Goal: Navigation & Orientation: Find specific page/section

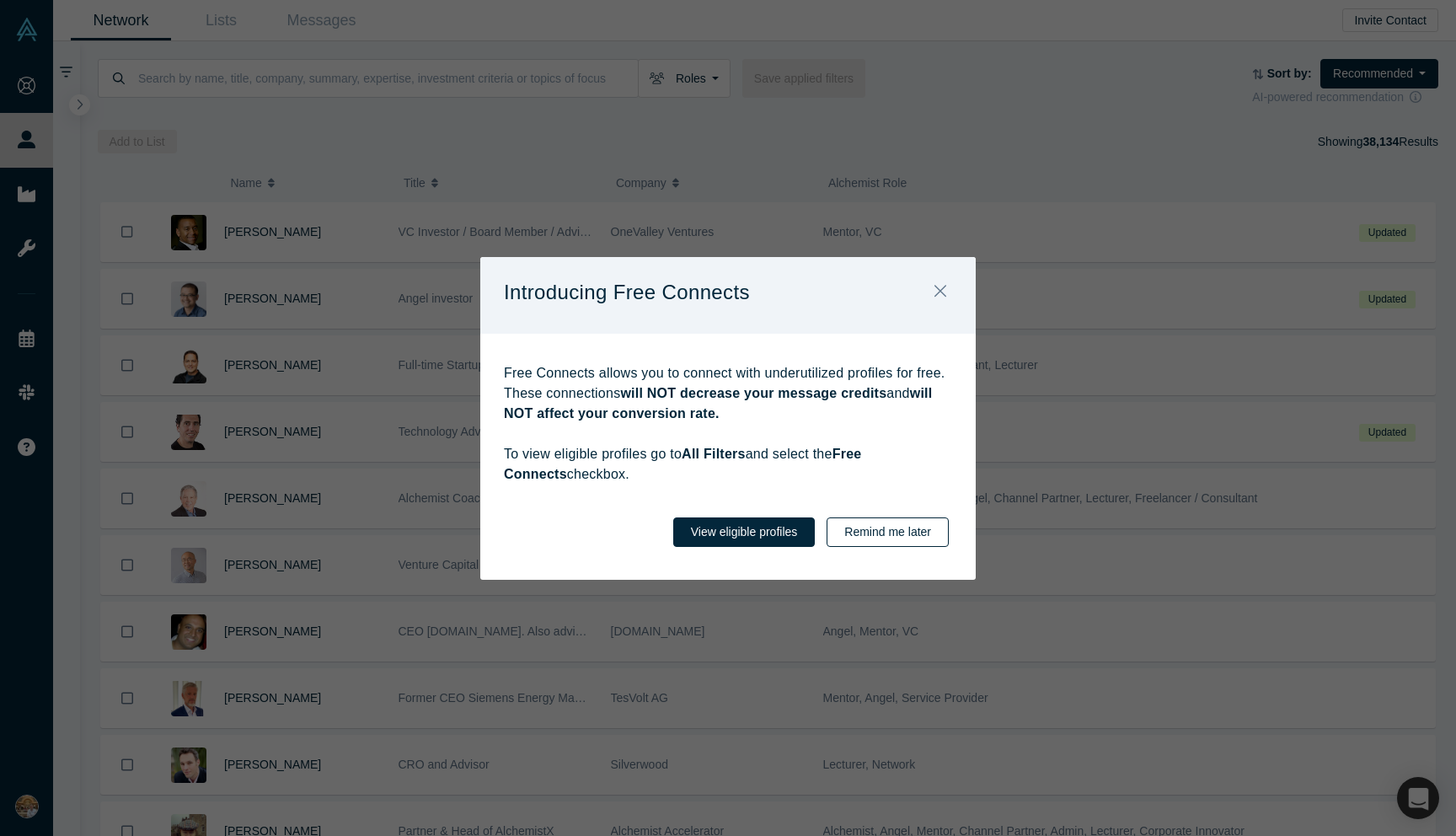
click at [901, 532] on button "Remind me later" at bounding box center [888, 532] width 122 height 30
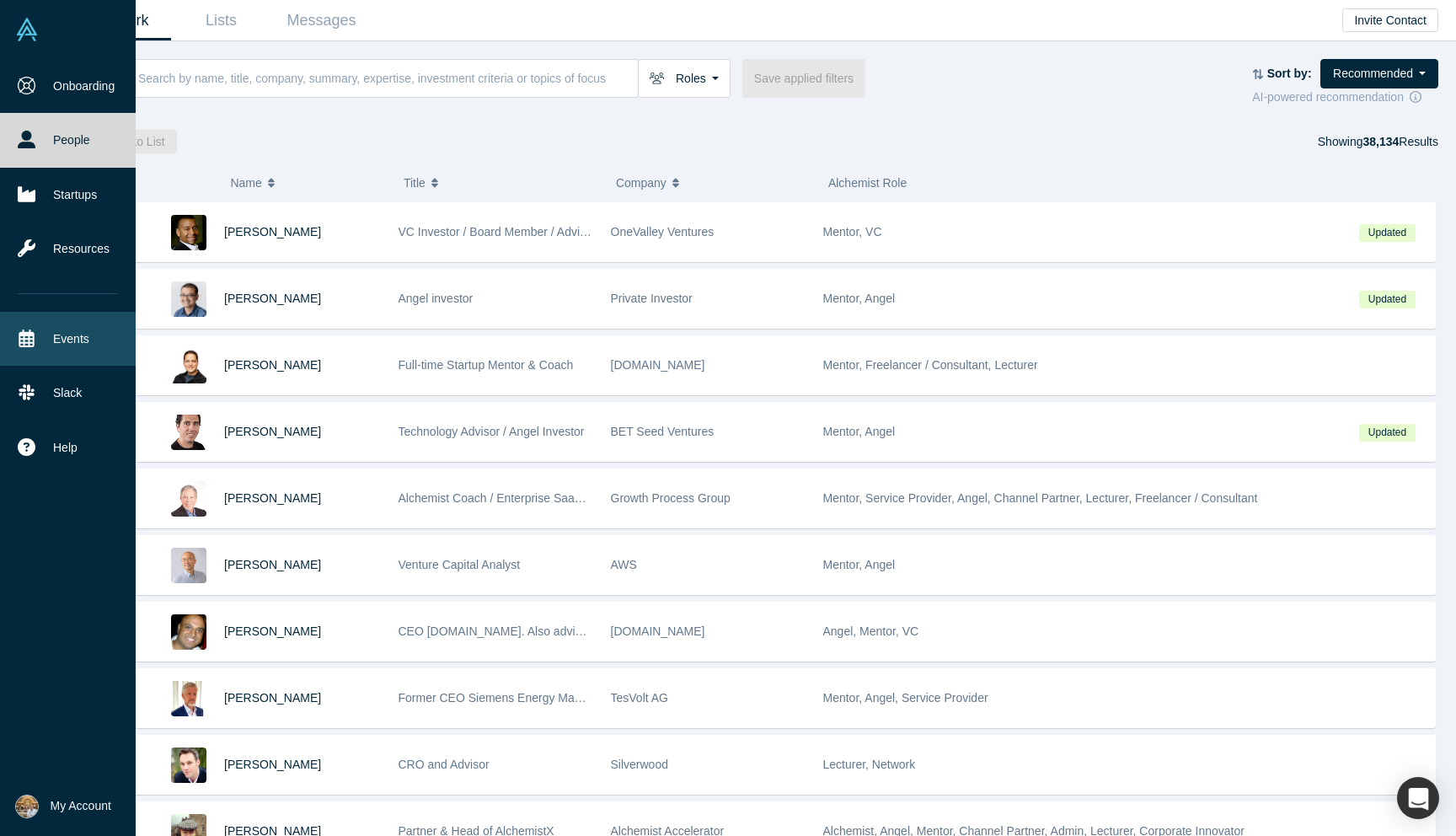
click at [52, 342] on link "Events" at bounding box center [68, 339] width 136 height 54
